Goal: Navigation & Orientation: Find specific page/section

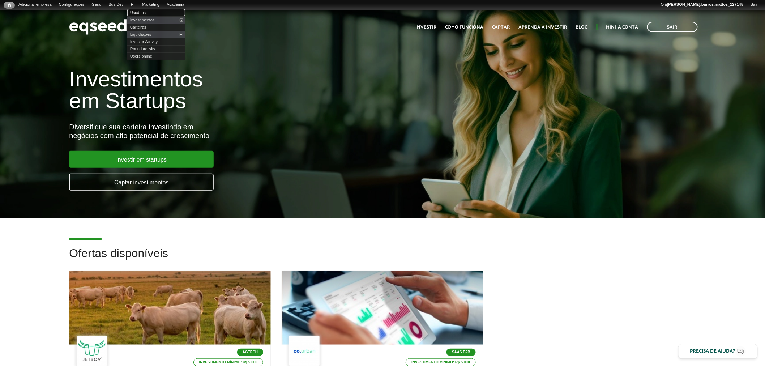
click at [146, 11] on link "Usuários" at bounding box center [156, 12] width 58 height 7
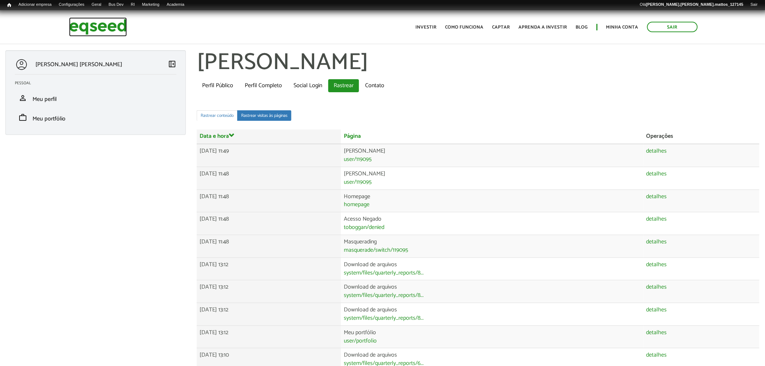
click at [117, 33] on img at bounding box center [98, 26] width 58 height 19
click at [117, 27] on img at bounding box center [98, 26] width 58 height 19
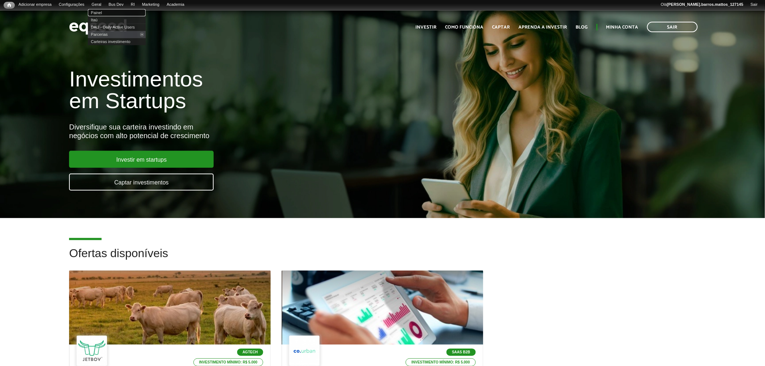
click at [105, 11] on link "Painel" at bounding box center [117, 12] width 58 height 7
